Goal: Task Accomplishment & Management: Manage account settings

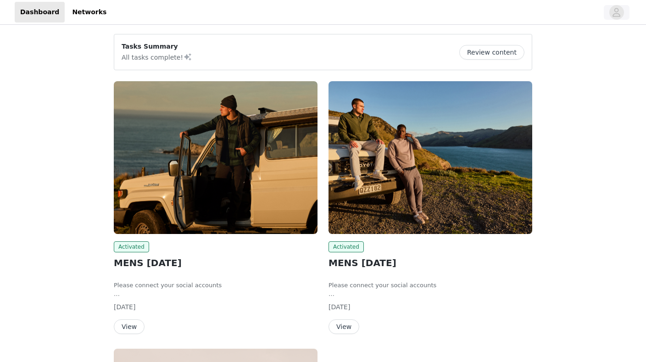
click at [616, 9] on icon "avatar" at bounding box center [617, 12] width 8 height 9
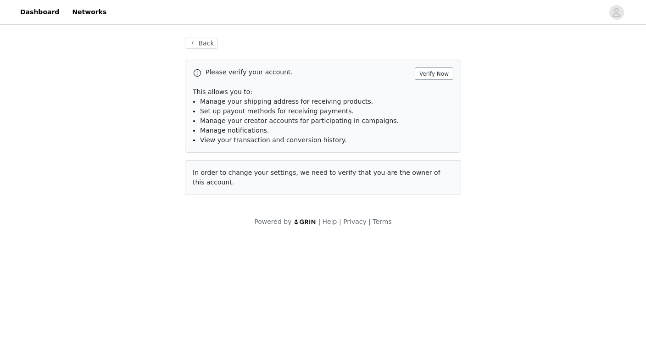
click at [439, 73] on button "Verify Now" at bounding box center [434, 73] width 39 height 12
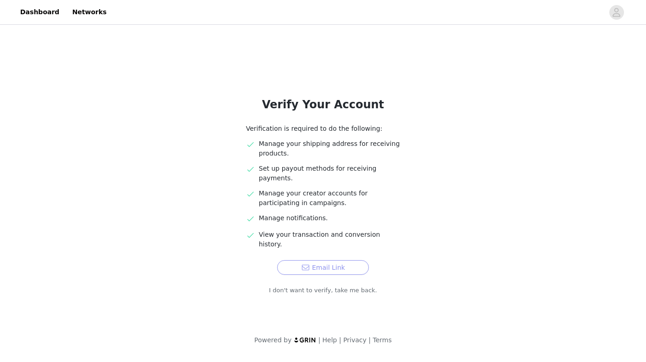
click at [306, 260] on button "Email Link" at bounding box center [323, 267] width 92 height 15
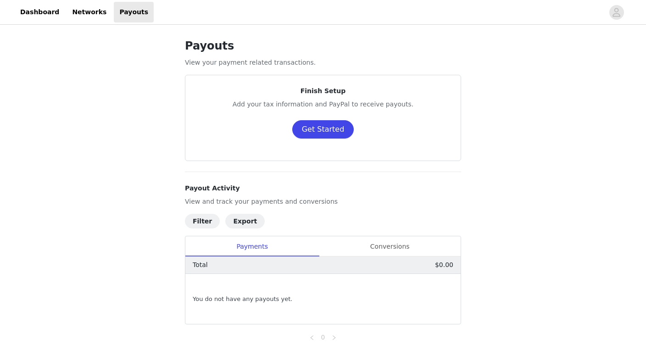
click at [333, 133] on button "Get Started" at bounding box center [323, 129] width 62 height 18
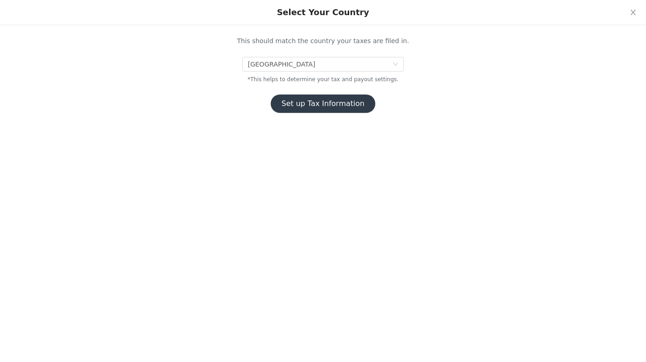
click at [321, 101] on button "Set up Tax Information" at bounding box center [323, 104] width 105 height 18
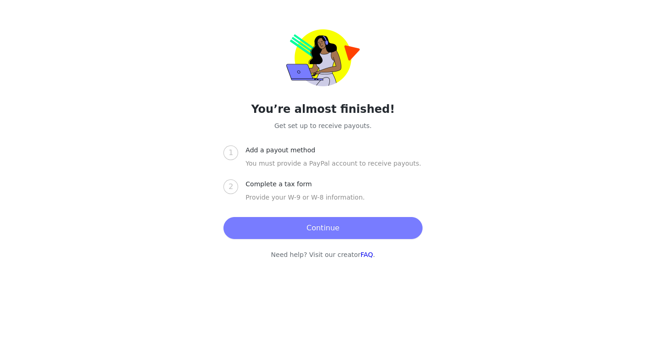
click at [291, 228] on button "Continue" at bounding box center [322, 228] width 199 height 22
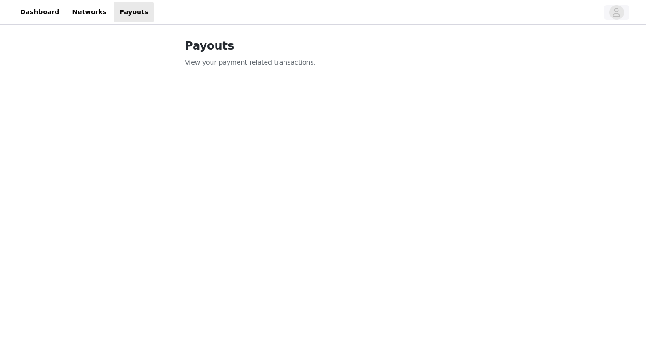
click at [617, 13] on icon "avatar" at bounding box center [616, 12] width 9 height 15
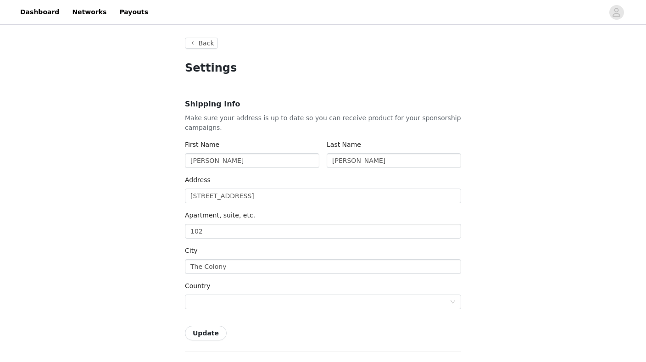
type input "+1 (United States)"
click at [45, 14] on link "Dashboard" at bounding box center [40, 12] width 50 height 21
